Goal: Information Seeking & Learning: Learn about a topic

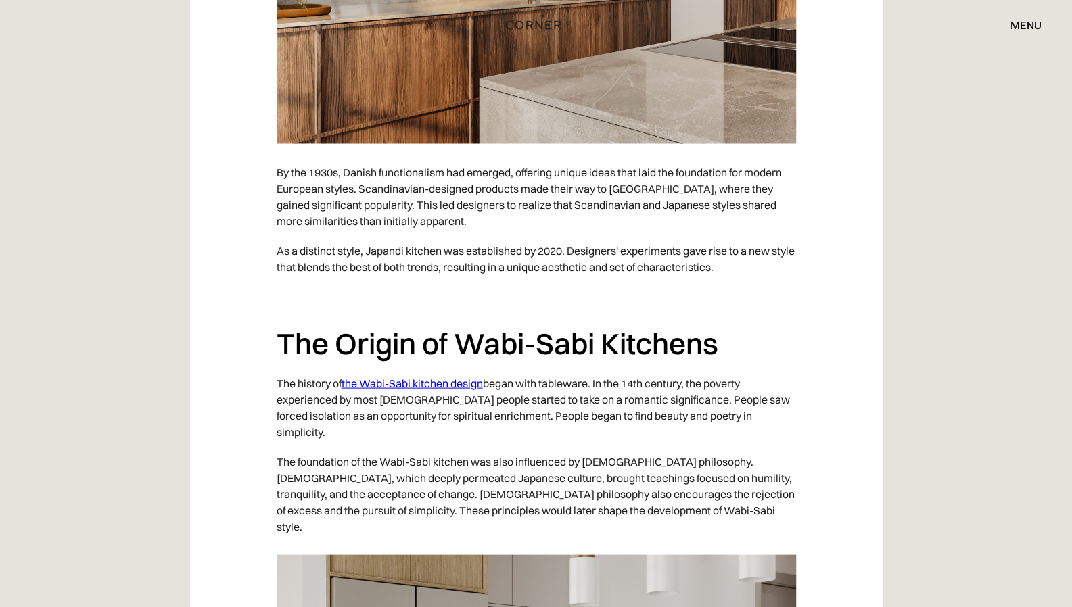
scroll to position [1488, 0]
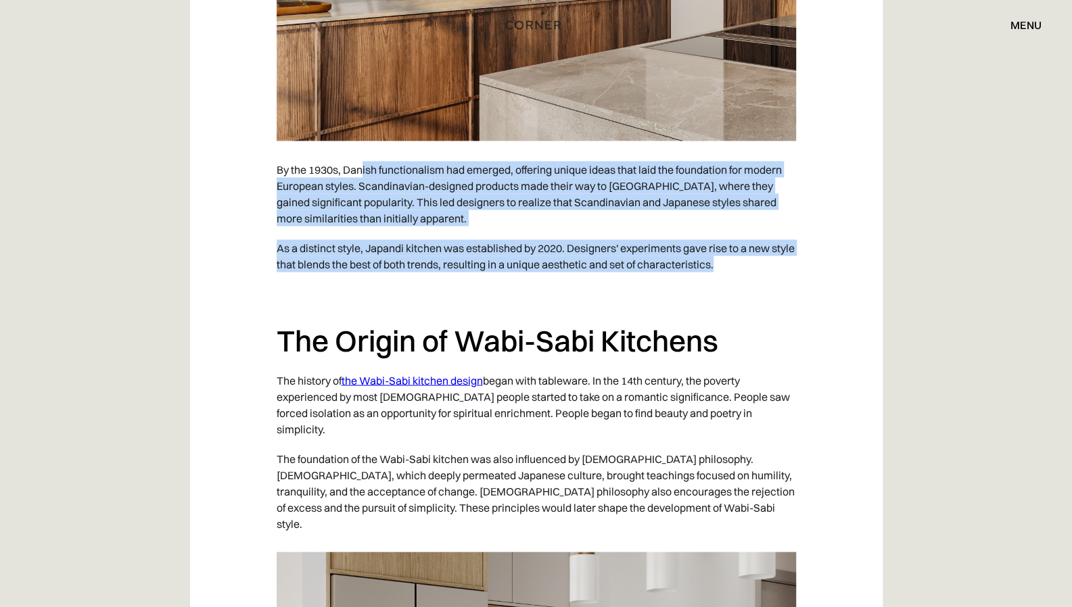
drag, startPoint x: 411, startPoint y: 132, endPoint x: 801, endPoint y: 229, distance: 402.7
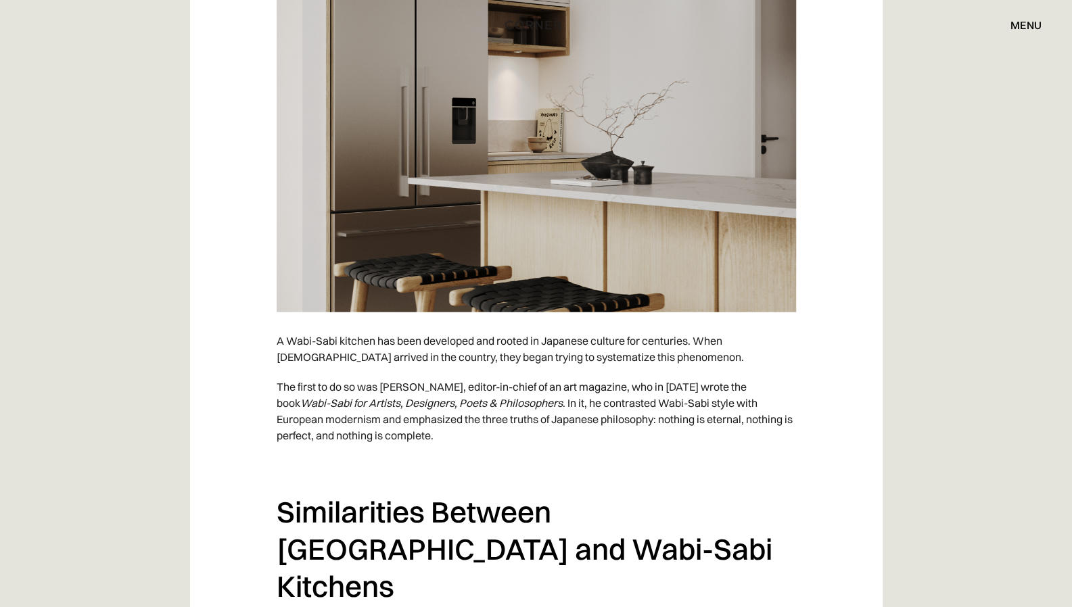
scroll to position [2096, 0]
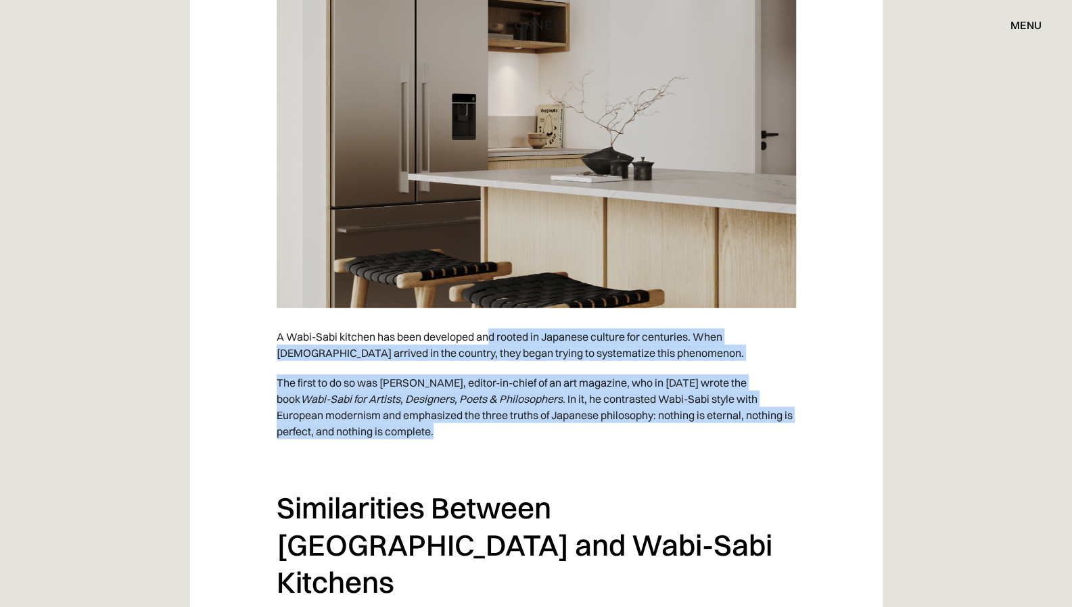
drag, startPoint x: 494, startPoint y: 253, endPoint x: 779, endPoint y: 360, distance: 305.0
click at [475, 368] on p "The first to do so was [PERSON_NAME], editor-in-chief of an art magazine, who i…" at bounding box center [536, 407] width 519 height 78
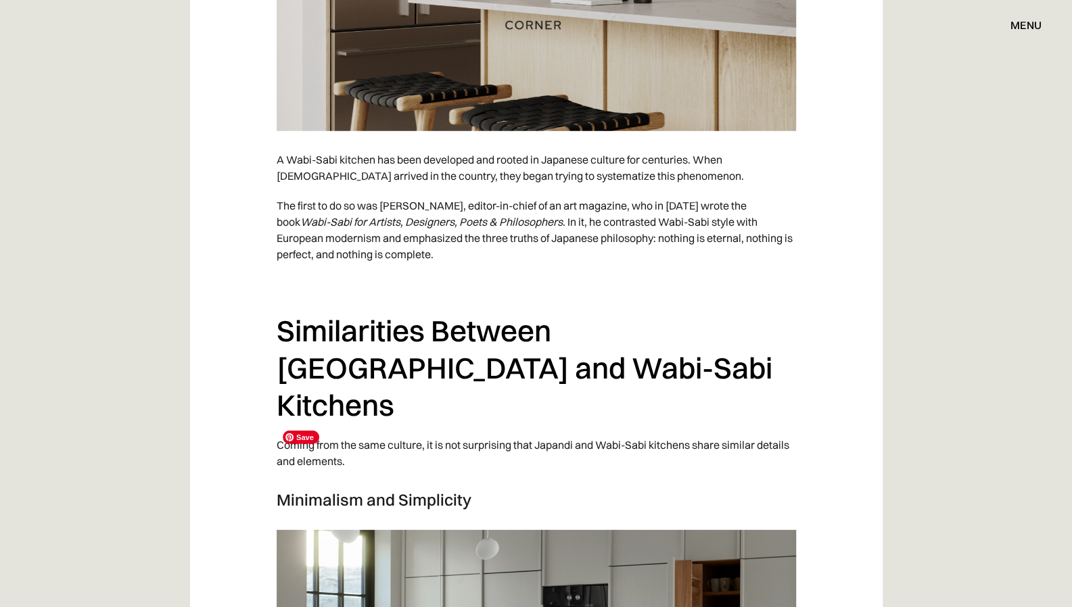
scroll to position [2367, 0]
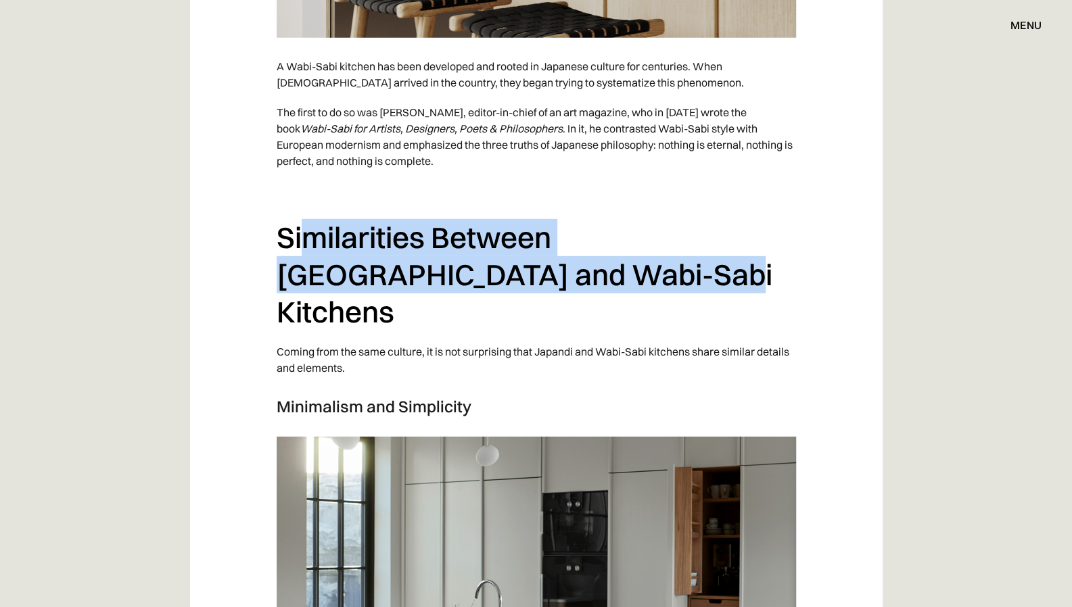
drag, startPoint x: 431, startPoint y: 164, endPoint x: 656, endPoint y: 219, distance: 231.9
click at [704, 219] on h2 "Similarities Between [GEOGRAPHIC_DATA] and Wabi-Sabi Kitchens" at bounding box center [536, 274] width 519 height 111
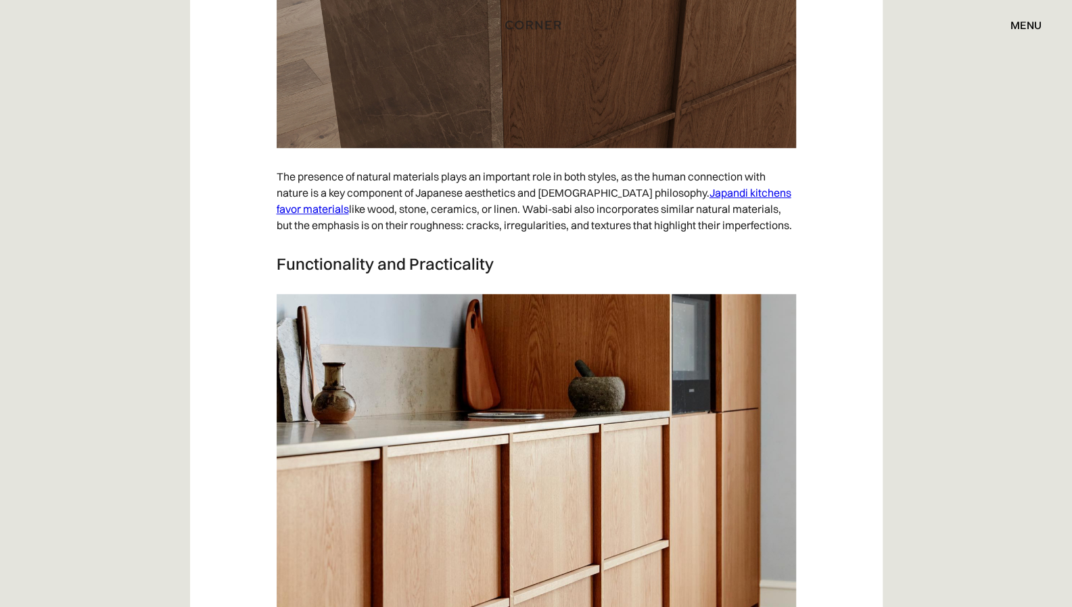
scroll to position [3517, 0]
drag, startPoint x: 545, startPoint y: 65, endPoint x: 761, endPoint y: 121, distance: 222.9
click at [764, 161] on p "The presence of natural materials plays an important role in both styles, as th…" at bounding box center [536, 200] width 519 height 78
click at [760, 161] on p "The presence of natural materials plays an important role in both styles, as th…" at bounding box center [536, 200] width 519 height 78
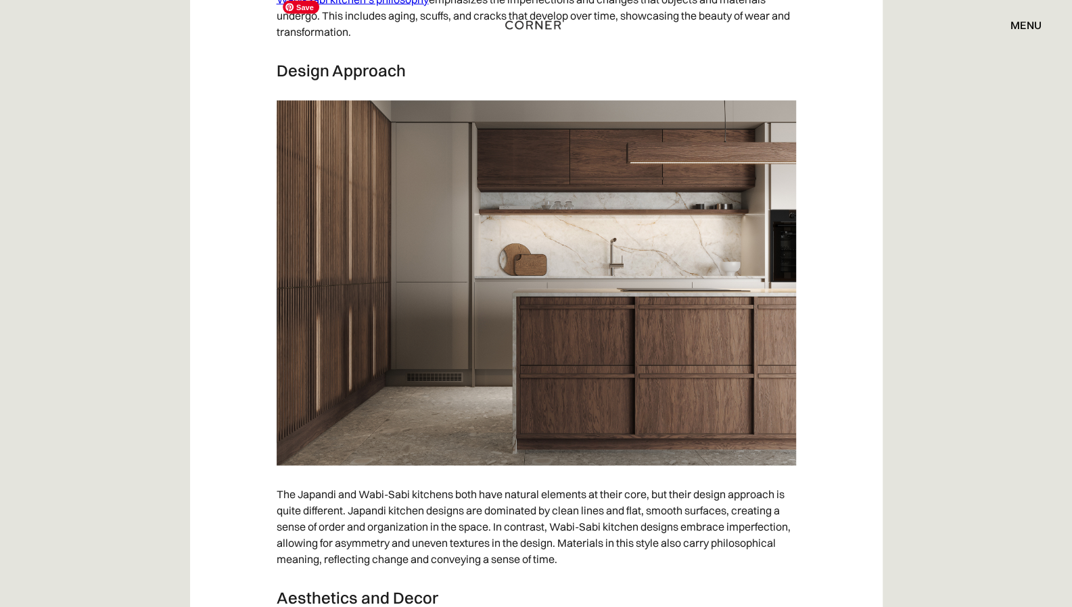
scroll to position [4937, 0]
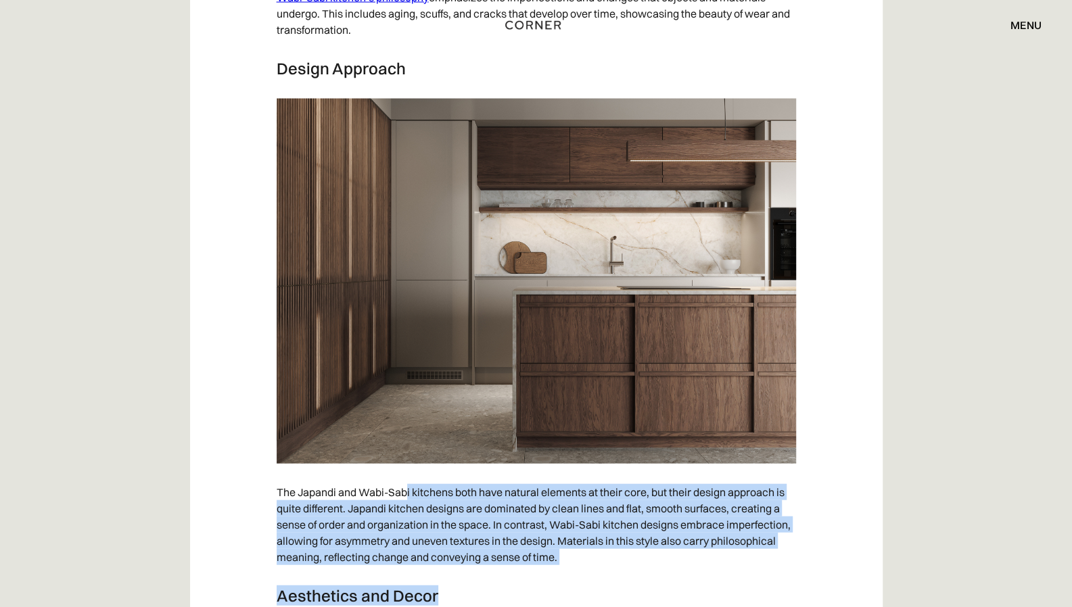
drag, startPoint x: 414, startPoint y: 380, endPoint x: 782, endPoint y: 469, distance: 378.4
click at [722, 477] on p "The Japandi and Wabi-Sabi kitchens both have natural elements at their core, bu…" at bounding box center [536, 524] width 519 height 95
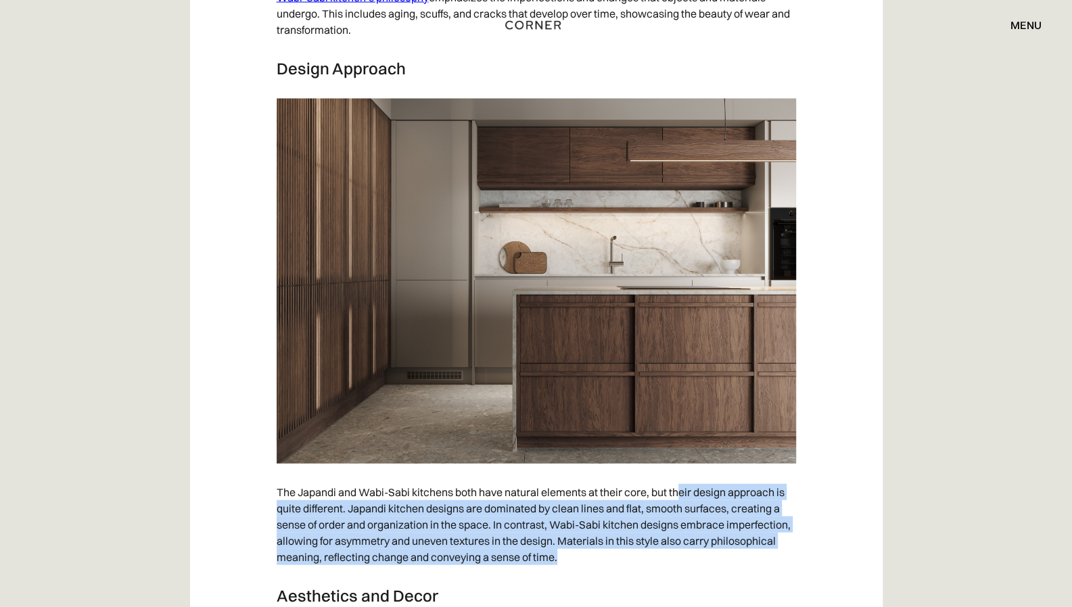
drag, startPoint x: 713, startPoint y: 383, endPoint x: 671, endPoint y: 448, distance: 76.7
click at [672, 477] on p "The Japandi and Wabi-Sabi kitchens both have natural elements at their core, bu…" at bounding box center [536, 524] width 519 height 95
click at [671, 477] on p "The Japandi and Wabi-Sabi kitchens both have natural elements at their core, bu…" at bounding box center [536, 524] width 519 height 95
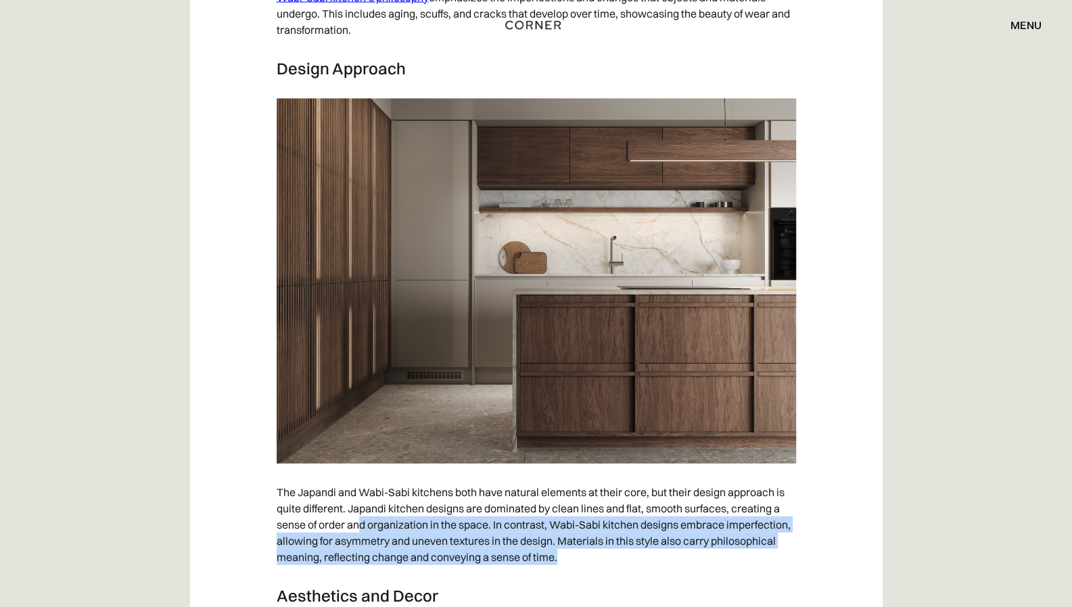
drag, startPoint x: 379, startPoint y: 417, endPoint x: 605, endPoint y: 450, distance: 227.5
click at [605, 477] on p "The Japandi and Wabi-Sabi kitchens both have natural elements at their core, bu…" at bounding box center [536, 524] width 519 height 95
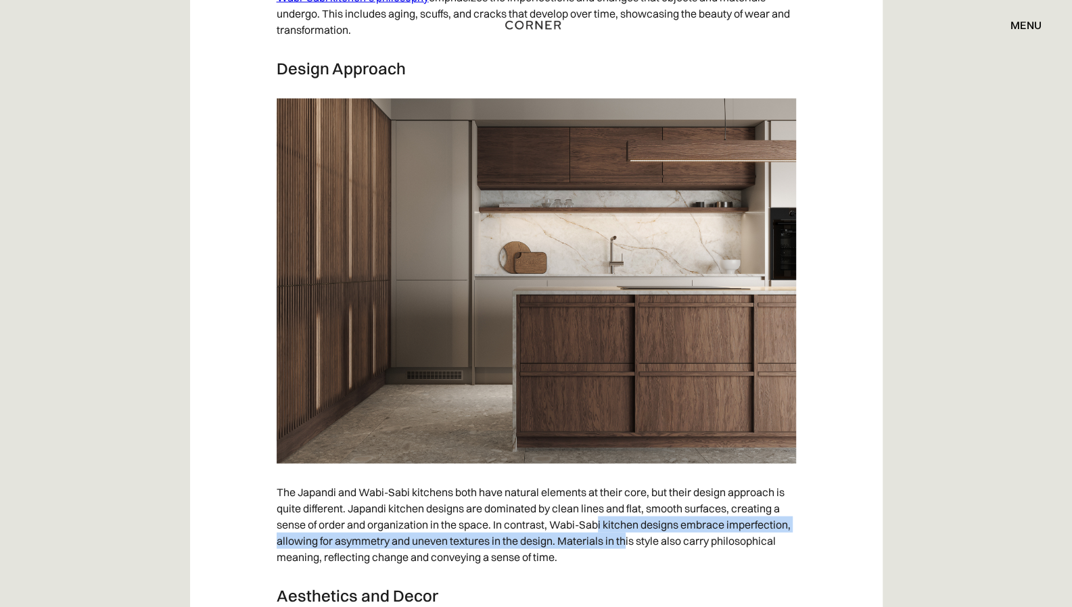
drag, startPoint x: 599, startPoint y: 411, endPoint x: 626, endPoint y: 442, distance: 41.7
click at [627, 477] on p "The Japandi and Wabi-Sabi kitchens both have natural elements at their core, bu…" at bounding box center [536, 524] width 519 height 95
click at [625, 477] on p "The Japandi and Wabi-Sabi kitchens both have natural elements at their core, bu…" at bounding box center [536, 524] width 519 height 95
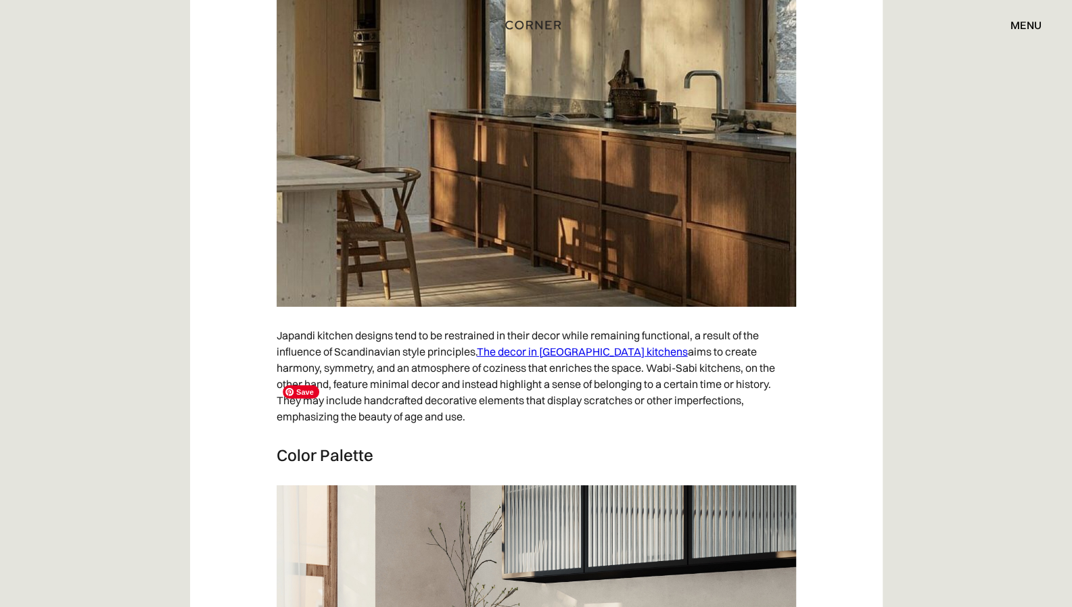
scroll to position [5748, 0]
